Goal: Task Accomplishment & Management: Manage account settings

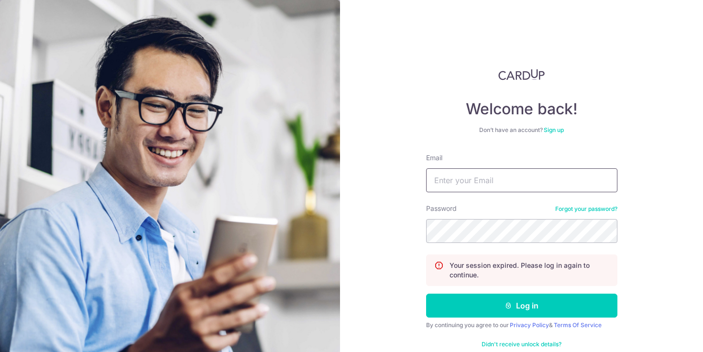
type input "[EMAIL_ADDRESS][DOMAIN_NAME]"
click at [521, 305] on button "Log in" at bounding box center [521, 306] width 191 height 24
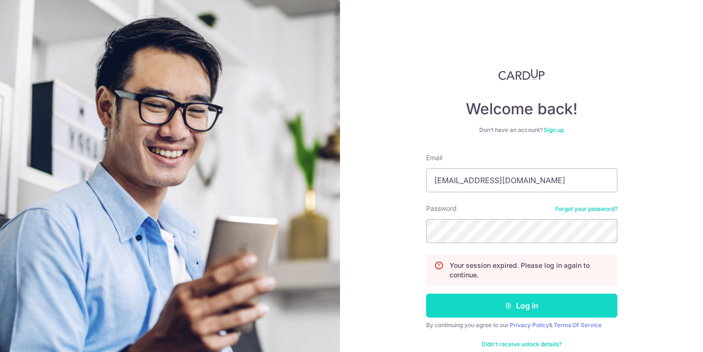
click at [512, 300] on button "Log in" at bounding box center [521, 306] width 191 height 24
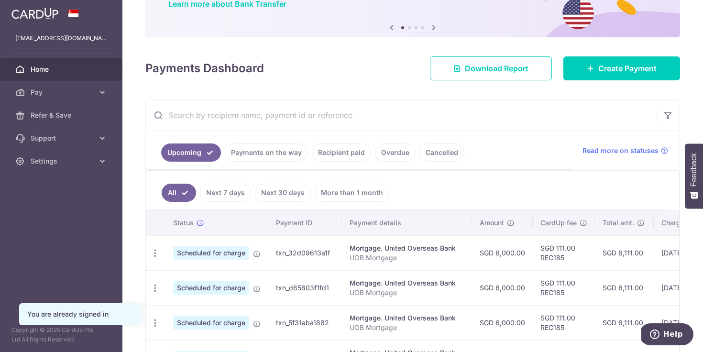
scroll to position [114, 0]
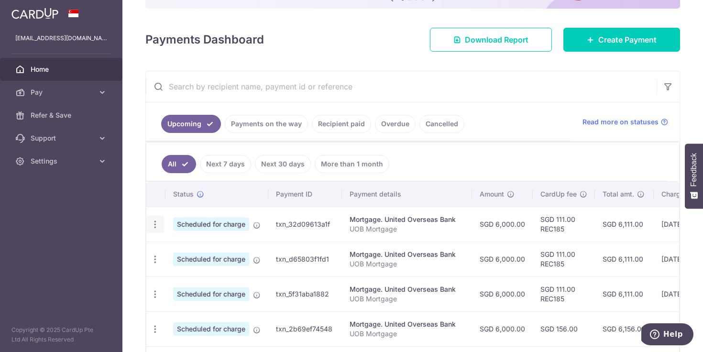
click at [157, 223] on icon "button" at bounding box center [155, 224] width 10 height 10
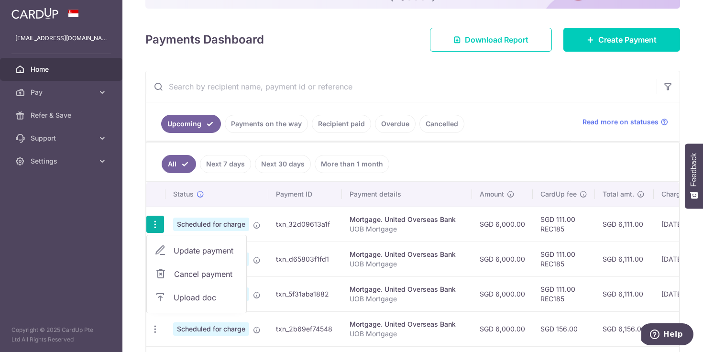
click at [186, 251] on span "Update payment" at bounding box center [206, 250] width 65 height 11
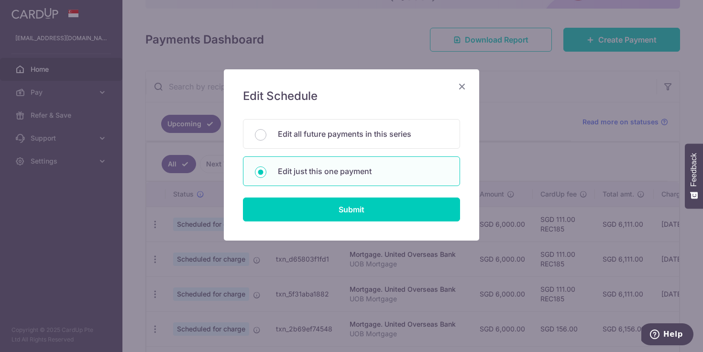
click at [297, 234] on div "Edit Schedule You will be editing all 50 payments to United Overseas Bank sched…" at bounding box center [351, 154] width 255 height 171
click at [297, 222] on div "Edit Schedule You will be editing all 50 payments to United Overseas Bank sched…" at bounding box center [351, 154] width 255 height 171
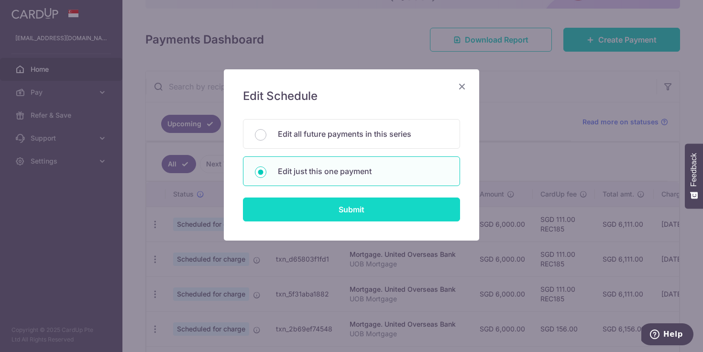
click at [297, 214] on input "Submit" at bounding box center [351, 209] width 217 height 24
radio input "true"
type input "6,000.00"
type input "25/09/2025"
type input "UOB Mortgage"
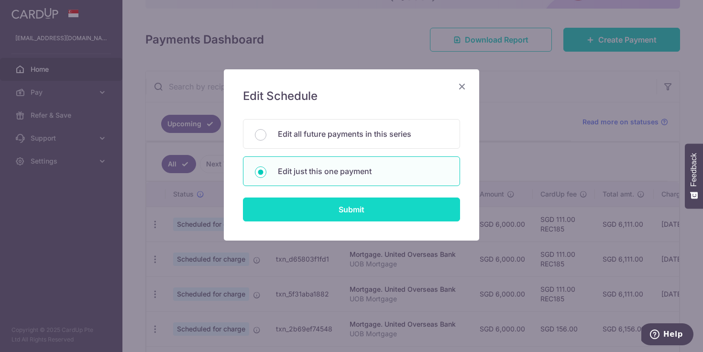
type input "REC185"
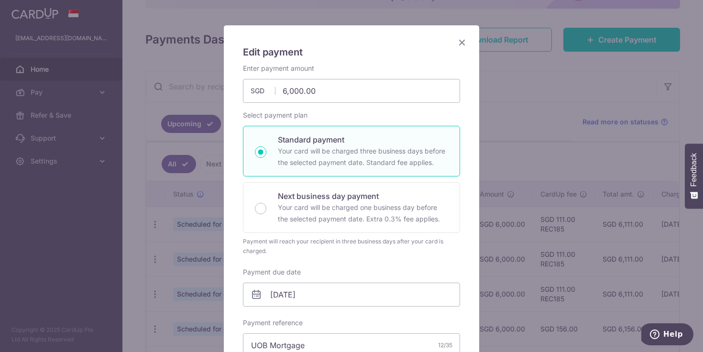
scroll to position [87, 0]
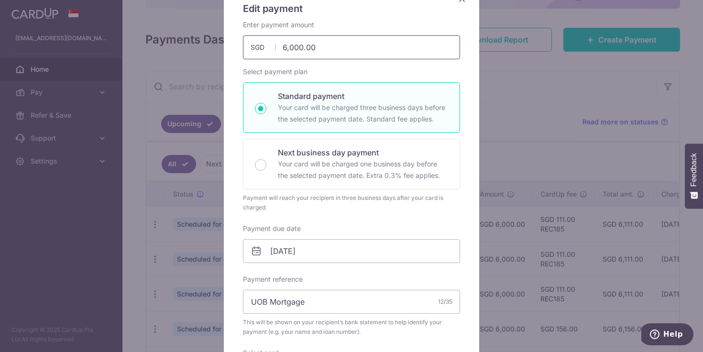
drag, startPoint x: 320, startPoint y: 50, endPoint x: 214, endPoint y: 40, distance: 107.1
click at [215, 40] on div "Edit payment By clicking apply, you will make changes to all payments to United…" at bounding box center [351, 176] width 703 height 352
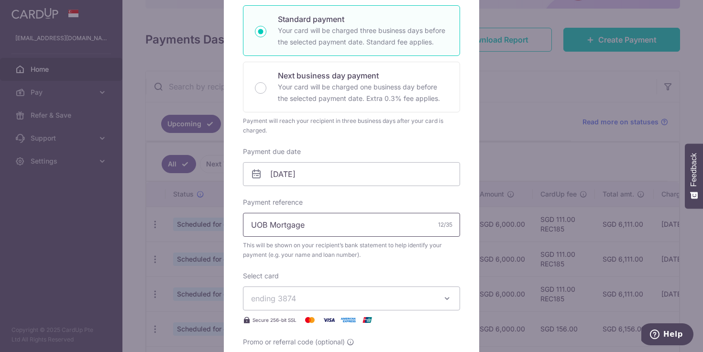
scroll to position [193, 0]
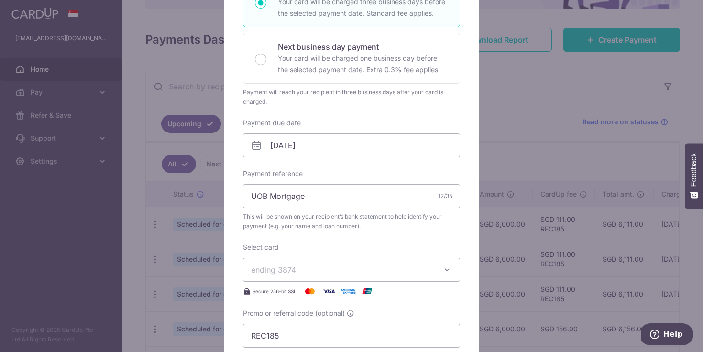
type input "1,000.00"
click at [299, 269] on span "ending 3874" at bounding box center [343, 269] width 184 height 11
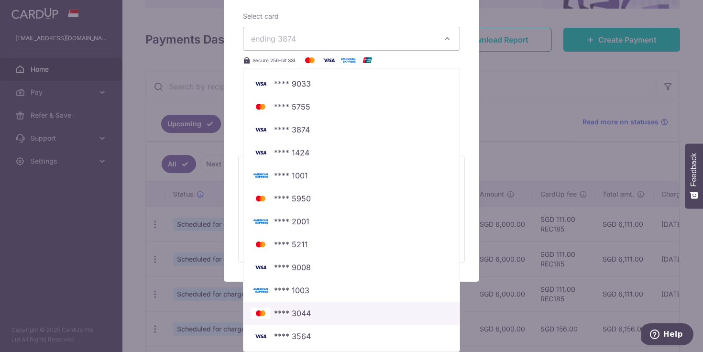
scroll to position [424, 0]
click at [306, 314] on span "**** 3044" at bounding box center [292, 312] width 37 height 11
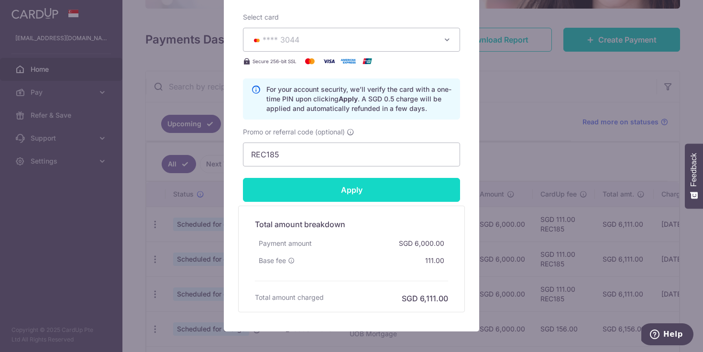
click at [355, 195] on input "Apply" at bounding box center [351, 190] width 217 height 24
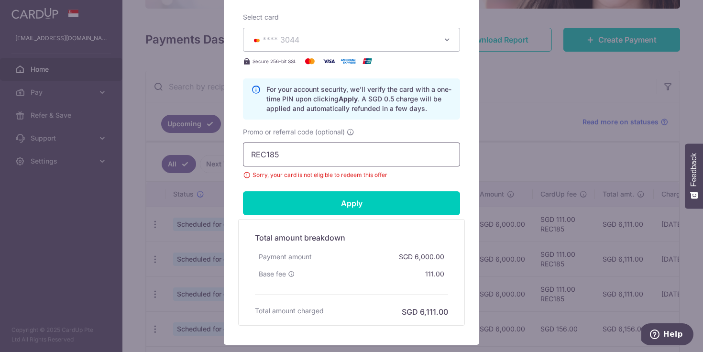
drag, startPoint x: 310, startPoint y: 154, endPoint x: 188, endPoint y: 154, distance: 122.4
click at [189, 154] on div "Edit payment By clicking apply, you will make changes to all payments to United…" at bounding box center [351, 176] width 703 height 352
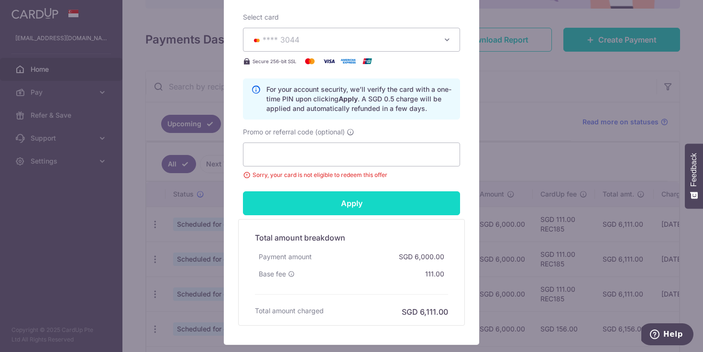
click at [293, 204] on input "Apply" at bounding box center [351, 203] width 217 height 24
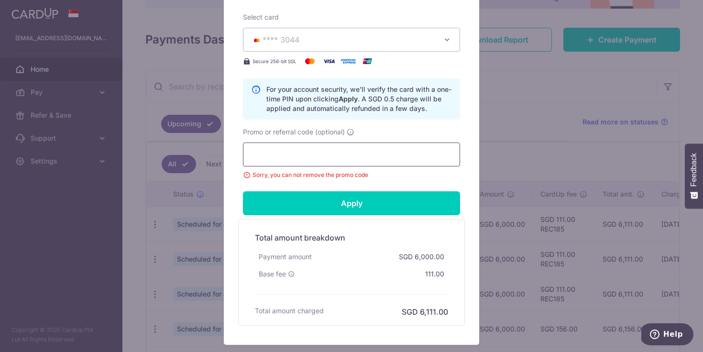
scroll to position [69, 0]
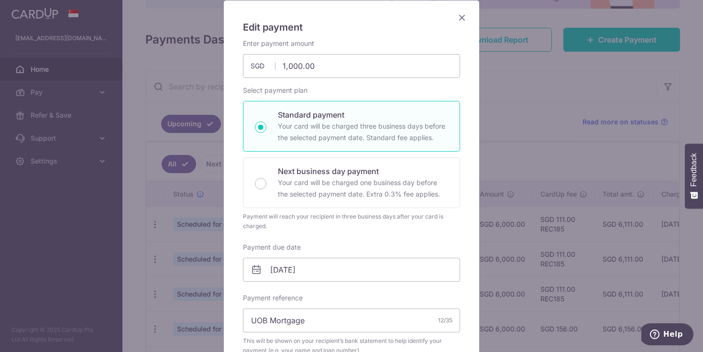
click at [458, 18] on icon "Close" at bounding box center [461, 17] width 11 height 12
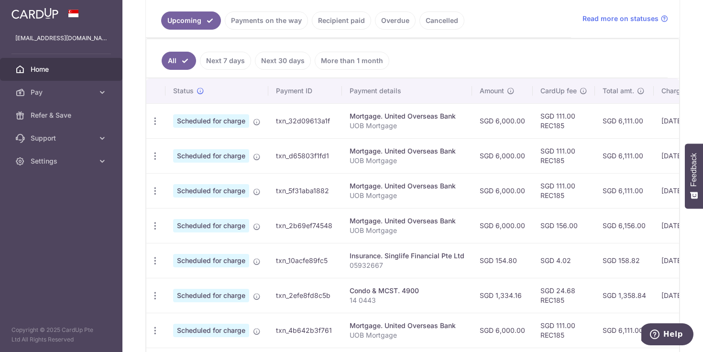
scroll to position [218, 0]
click at [158, 119] on icon "button" at bounding box center [155, 120] width 10 height 10
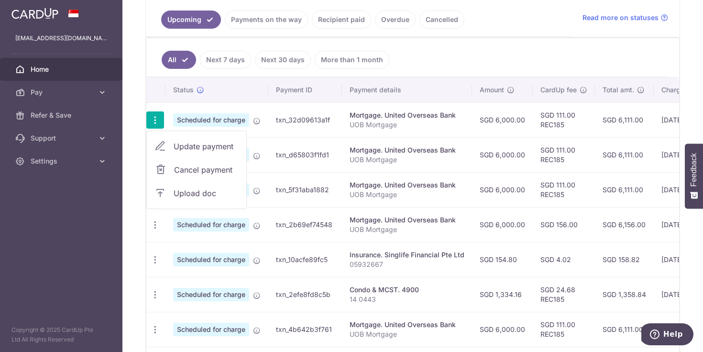
click at [197, 145] on span "Update payment" at bounding box center [206, 146] width 65 height 11
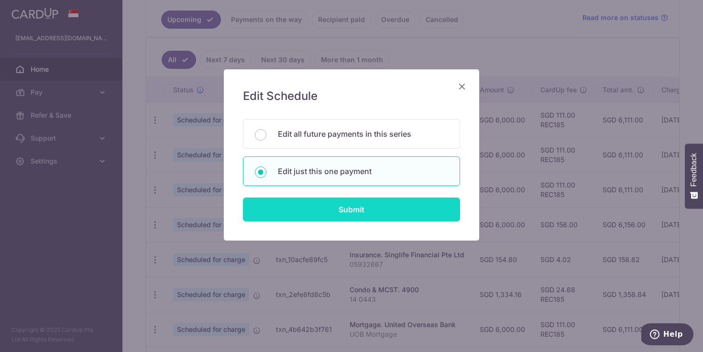
click at [355, 210] on input "Submit" at bounding box center [351, 209] width 217 height 24
radio input "true"
type input "6,000.00"
type input "25/09/2025"
type input "UOB Mortgage"
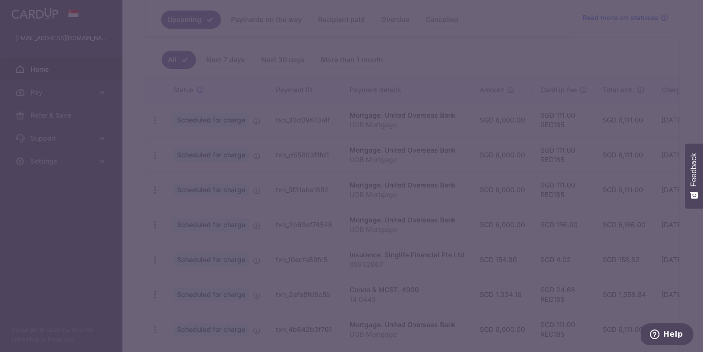
type input "REC185"
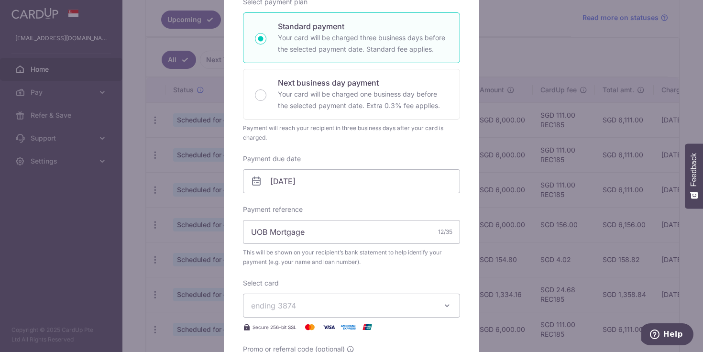
scroll to position [186, 0]
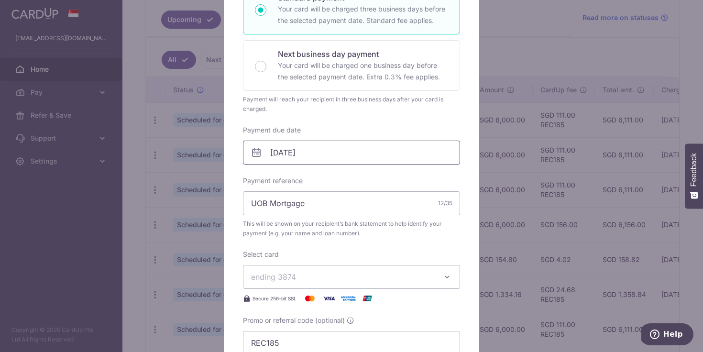
click at [318, 150] on input "25/09/2025" at bounding box center [351, 153] width 217 height 24
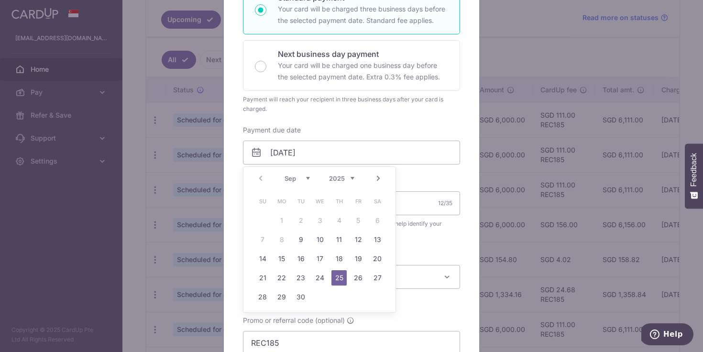
click at [382, 175] on link "Next" at bounding box center [377, 178] width 11 height 11
click at [353, 268] on td "24" at bounding box center [358, 277] width 19 height 19
type input "[DATE]"
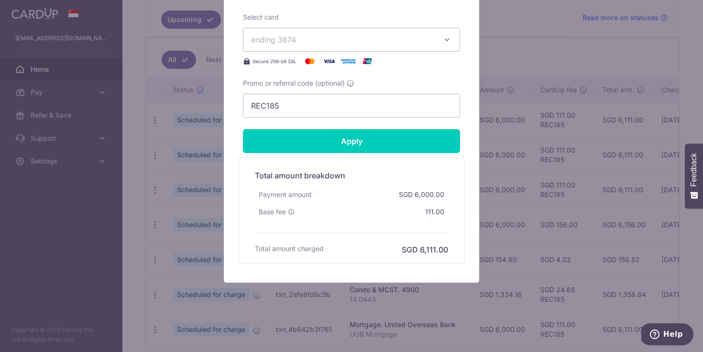
scroll to position [436, 0]
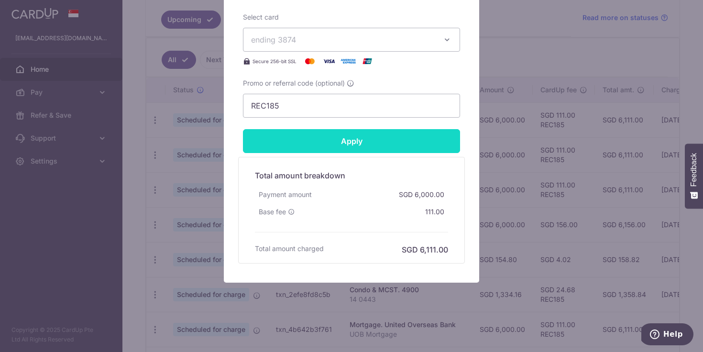
click at [341, 137] on input "Apply" at bounding box center [351, 141] width 217 height 24
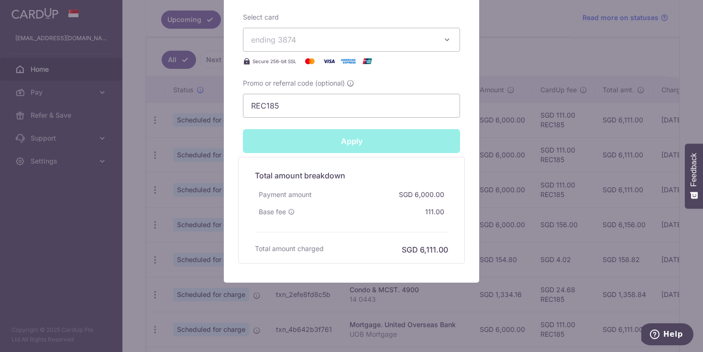
type input "Successfully Applied"
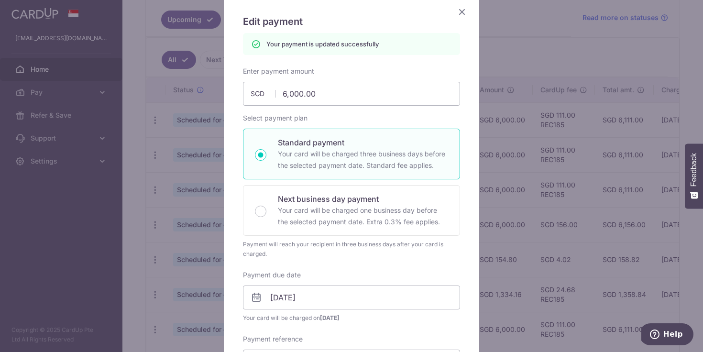
scroll to position [48, 0]
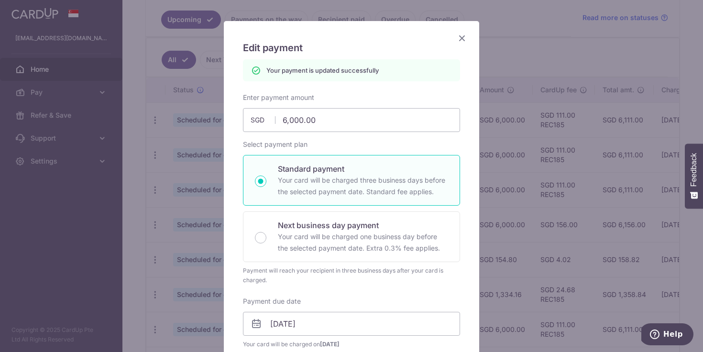
click at [459, 39] on icon "Close" at bounding box center [461, 38] width 11 height 12
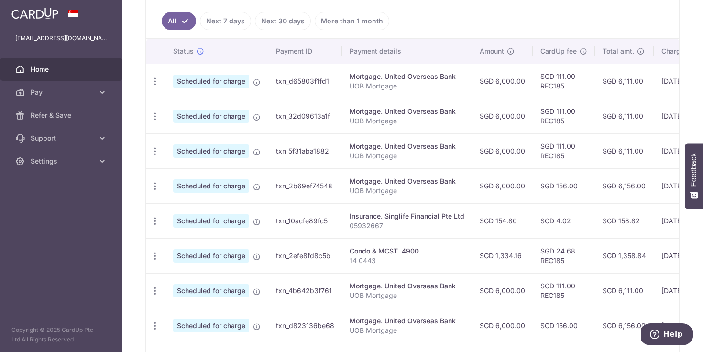
scroll to position [260, 0]
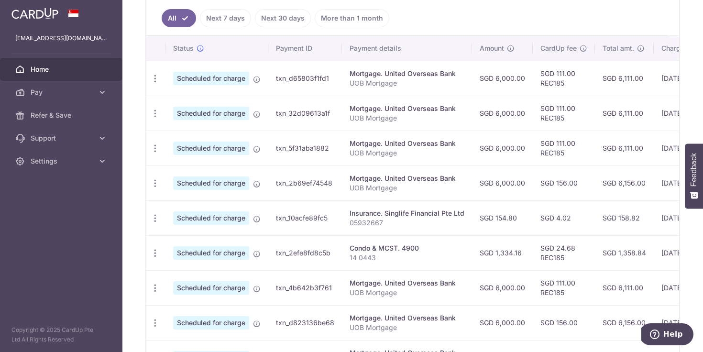
click at [419, 211] on div "Insurance. Singlife Financial Pte Ltd" at bounding box center [406, 213] width 115 height 10
click at [156, 84] on icon "button" at bounding box center [155, 79] width 10 height 10
click at [306, 227] on td "txn_10acfe89fc5" at bounding box center [305, 217] width 74 height 35
click at [146, 176] on div "Update payment Cancel payment Upload doc" at bounding box center [155, 184] width 18 height 18
click at [150, 84] on icon "button" at bounding box center [155, 79] width 10 height 10
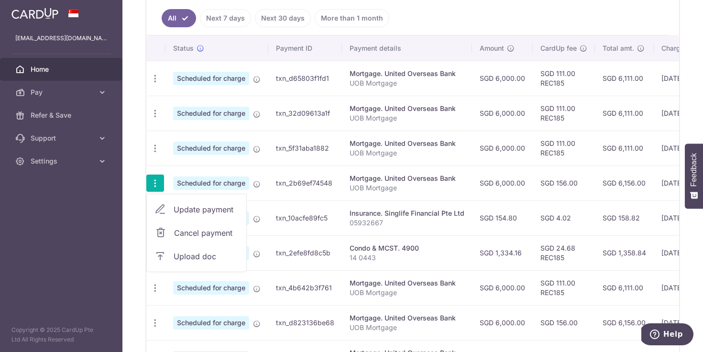
click at [180, 207] on span "Update payment" at bounding box center [206, 209] width 65 height 11
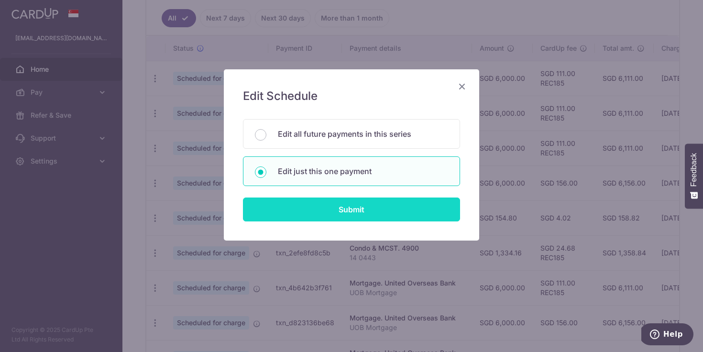
click at [315, 201] on input "Submit" at bounding box center [351, 209] width 217 height 24
radio input "true"
type input "6,000.00"
type input "07/11/2025"
type input "UOB Mortgage"
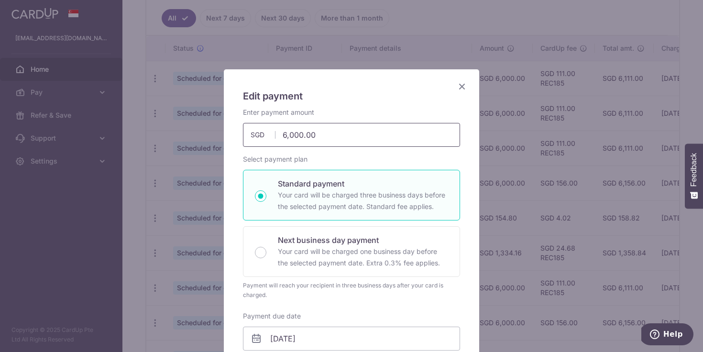
drag, startPoint x: 333, startPoint y: 142, endPoint x: 213, endPoint y: 139, distance: 120.0
click at [213, 139] on div "Edit payment By clicking apply, you will make changes to all payments to United…" at bounding box center [351, 176] width 703 height 352
drag, startPoint x: 318, startPoint y: 135, endPoint x: 171, endPoint y: 104, distance: 150.5
click at [171, 104] on div "Edit payment By clicking apply, you will make changes to all payments to United…" at bounding box center [351, 176] width 703 height 352
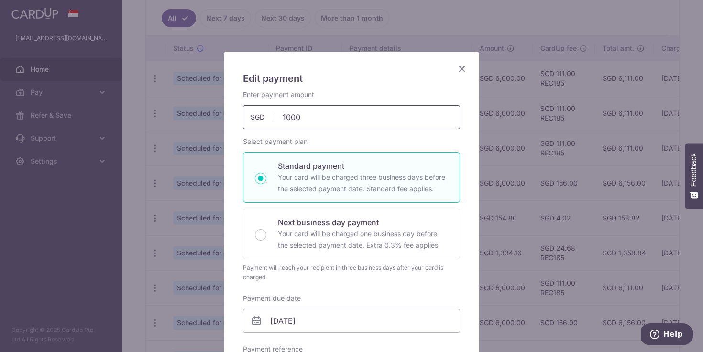
scroll to position [90, 0]
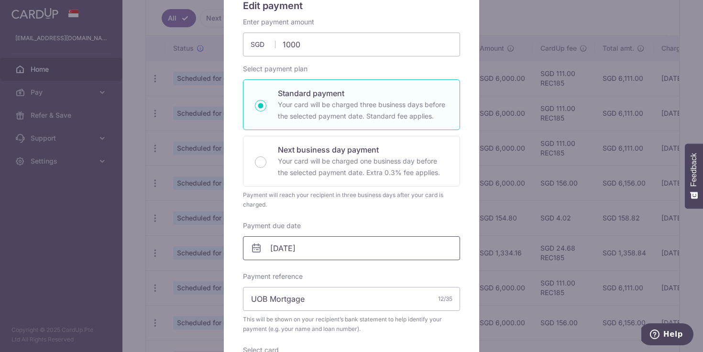
type input "1,000.00"
click at [303, 251] on input "07/11/2025" at bounding box center [351, 248] width 217 height 24
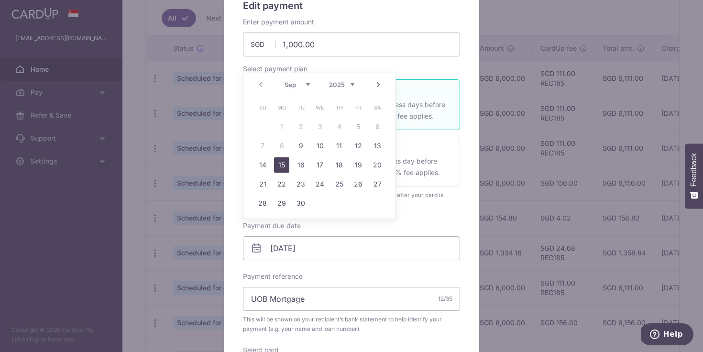
click at [286, 162] on link "15" at bounding box center [281, 164] width 15 height 15
type input "[DATE]"
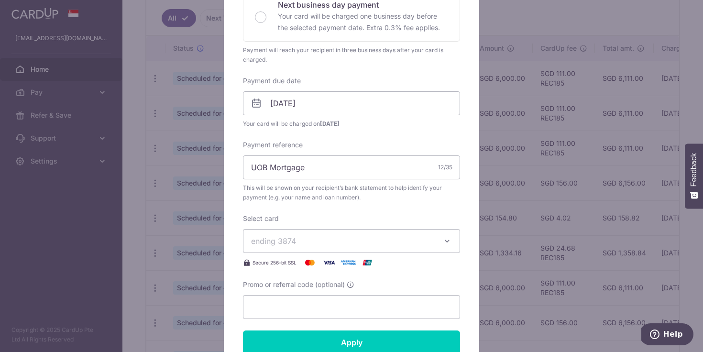
scroll to position [254, 0]
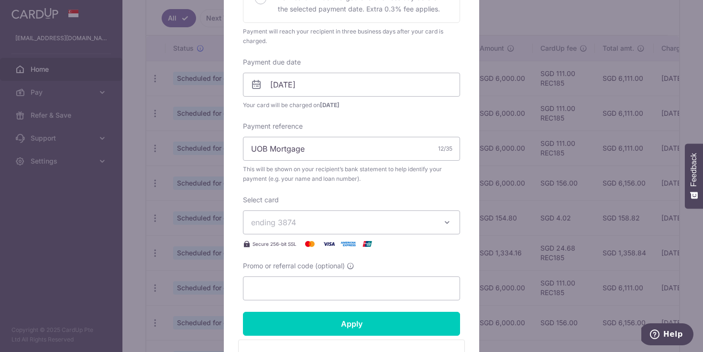
click at [329, 223] on span "ending 3874" at bounding box center [343, 222] width 184 height 11
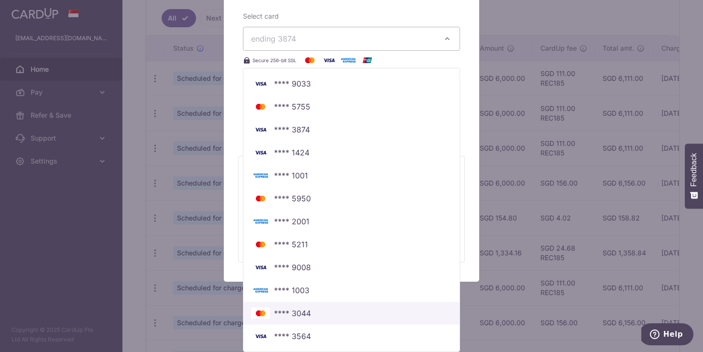
click at [335, 316] on span "**** 3044" at bounding box center [351, 312] width 201 height 11
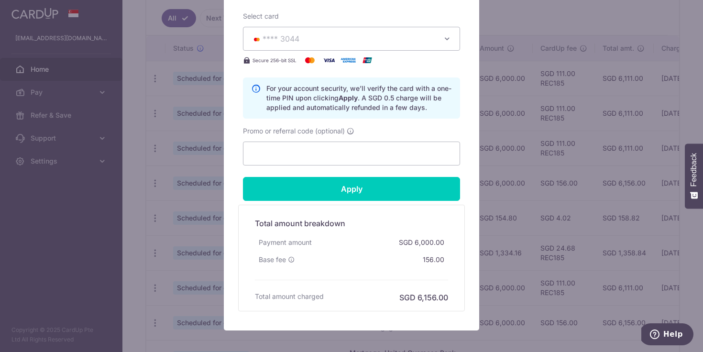
scroll to position [436, 0]
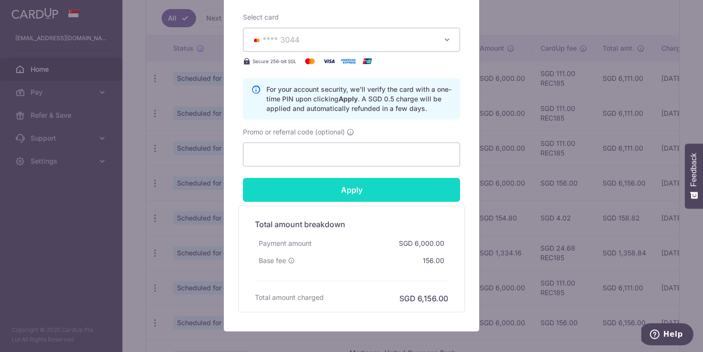
click at [370, 188] on input "Apply" at bounding box center [351, 190] width 217 height 24
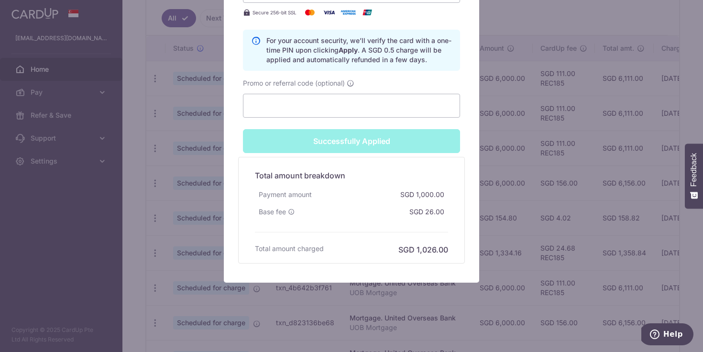
scroll to position [519, 0]
click at [322, 109] on input "Promo or referral code (optional)" at bounding box center [351, 106] width 217 height 24
type input "Apply"
paste input "OFF225"
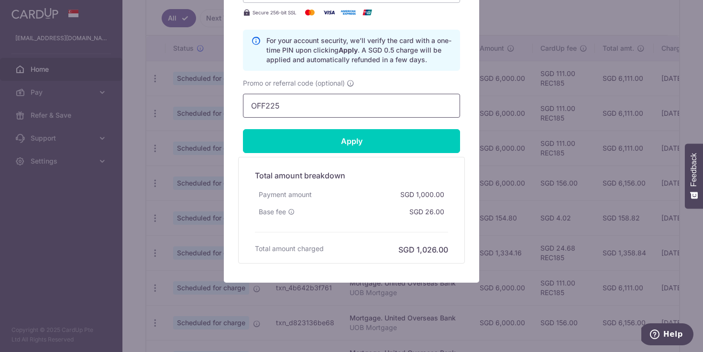
scroll to position [485, 0]
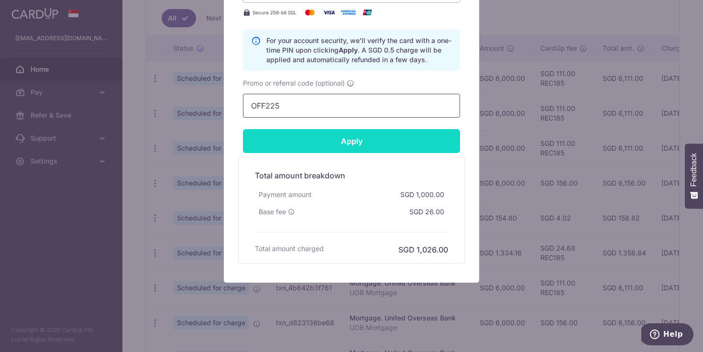
type input "OFF225"
click at [336, 139] on input "Apply" at bounding box center [351, 141] width 217 height 24
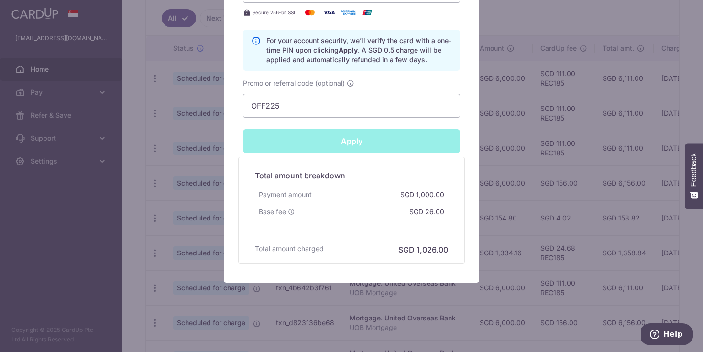
type input "Successfully Applied"
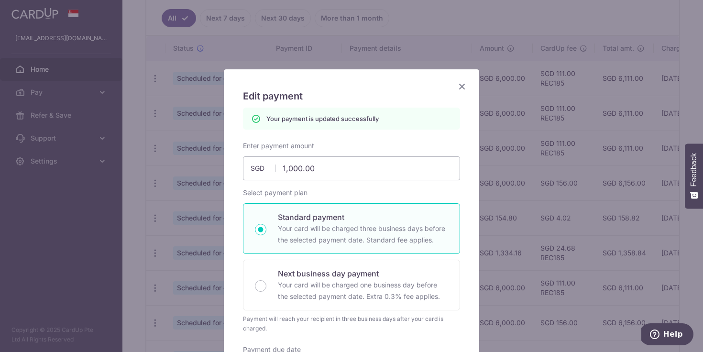
scroll to position [0, 0]
click at [459, 84] on icon "Close" at bounding box center [461, 86] width 11 height 12
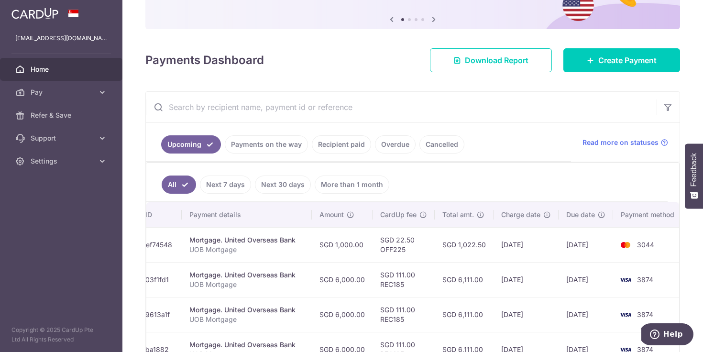
scroll to position [0, 160]
